Goal: Information Seeking & Learning: Find specific fact

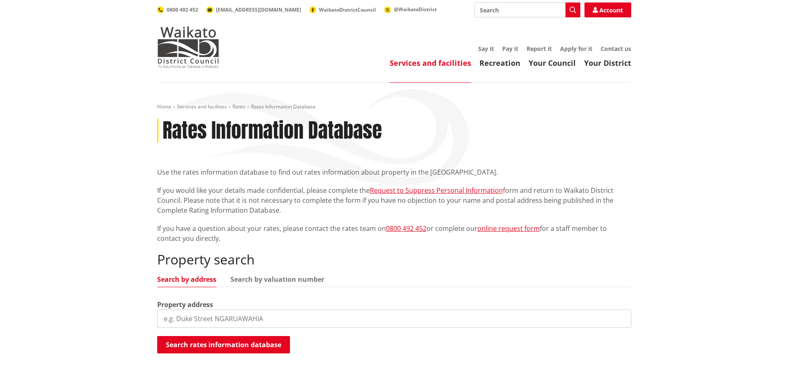
click at [177, 316] on input "search" at bounding box center [394, 318] width 474 height 18
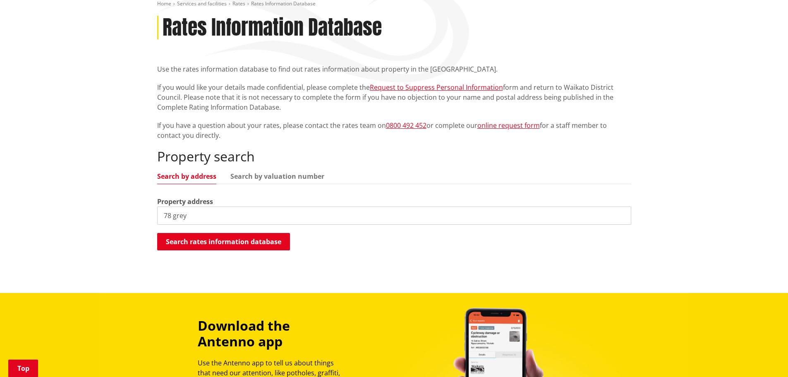
scroll to position [124, 0]
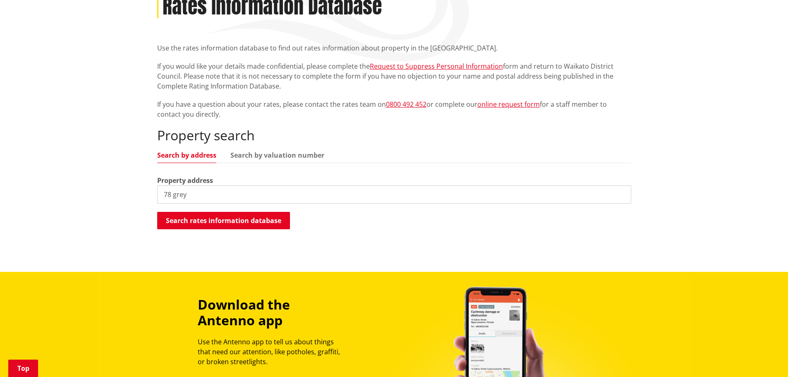
drag, startPoint x: 202, startPoint y: 194, endPoint x: 156, endPoint y: 193, distance: 45.9
click at [156, 193] on div "Home Services and facilities Rates Rates Information Database Rates Information…" at bounding box center [394, 108] width 486 height 259
click at [199, 218] on button "Search rates information database" at bounding box center [223, 220] width 133 height 17
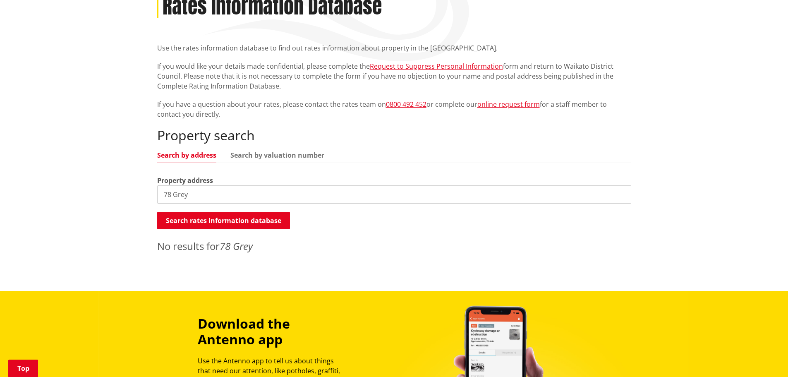
click at [186, 191] on input "78 Grey" at bounding box center [394, 194] width 474 height 18
click at [227, 191] on input "78 Grey" at bounding box center [394, 194] width 474 height 18
drag, startPoint x: 201, startPoint y: 191, endPoint x: 141, endPoint y: 197, distance: 59.9
click at [141, 197] on div "Home Services and facilities Rates Rates Information Database Rates Information…" at bounding box center [394, 125] width 788 height 332
type input "G"
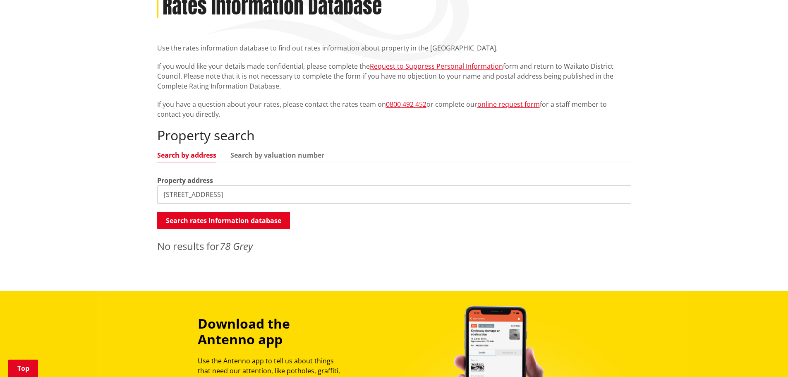
type input "[STREET_ADDRESS]"
click at [222, 219] on button "Search rates information database" at bounding box center [223, 220] width 133 height 17
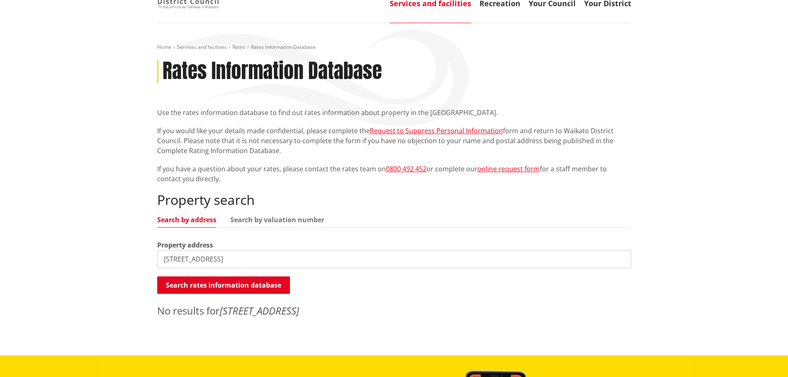
scroll to position [0, 0]
